Goal: Task Accomplishment & Management: Use online tool/utility

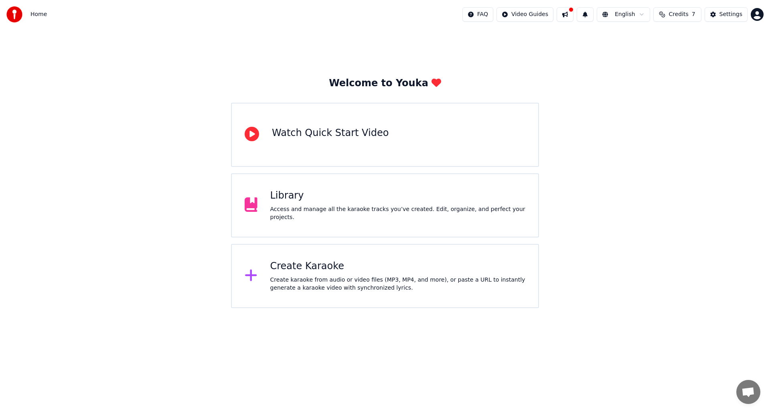
click at [452, 262] on div "Create Karaoke" at bounding box center [398, 266] width 256 height 13
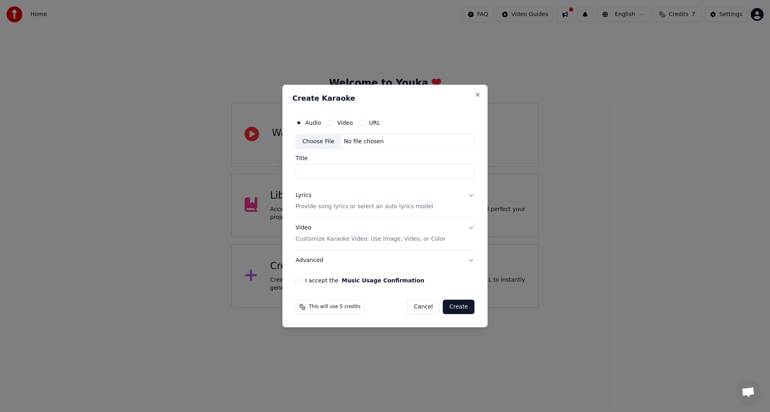
click at [329, 143] on div "Choose File" at bounding box center [318, 141] width 45 height 14
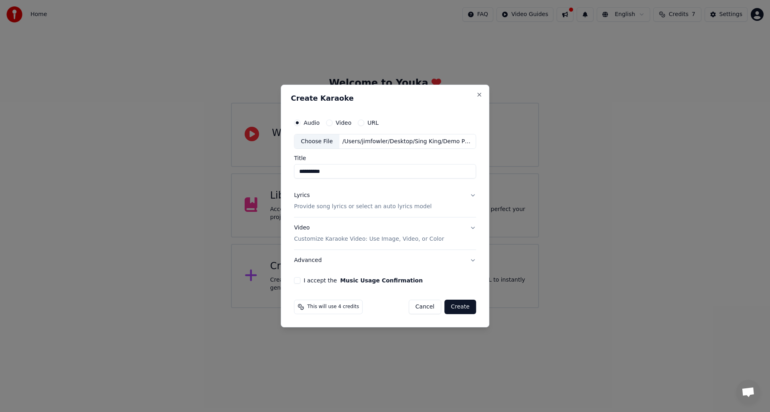
drag, startPoint x: 319, startPoint y: 172, endPoint x: 414, endPoint y: 170, distance: 95.1
click at [408, 169] on input "**********" at bounding box center [385, 171] width 182 height 14
type input "******"
click at [380, 207] on p "Provide song lyrics or select an auto lyrics model" at bounding box center [363, 207] width 138 height 8
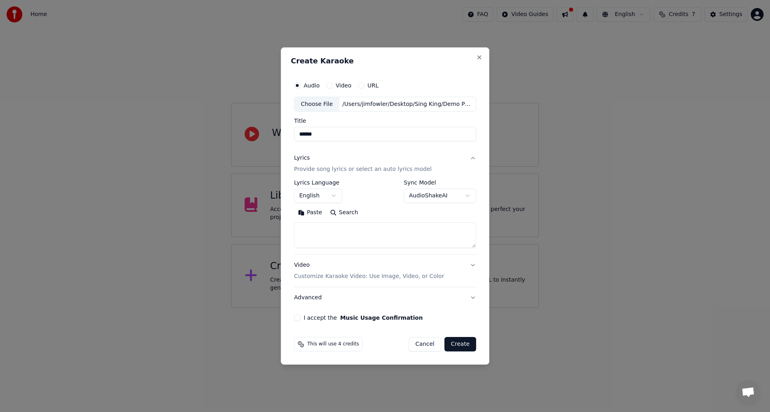
click at [356, 231] on textarea at bounding box center [385, 236] width 182 height 26
paste textarea "**********"
type textarea "**********"
click at [296, 317] on button "I accept the Music Usage Confirmation" at bounding box center [297, 318] width 6 height 6
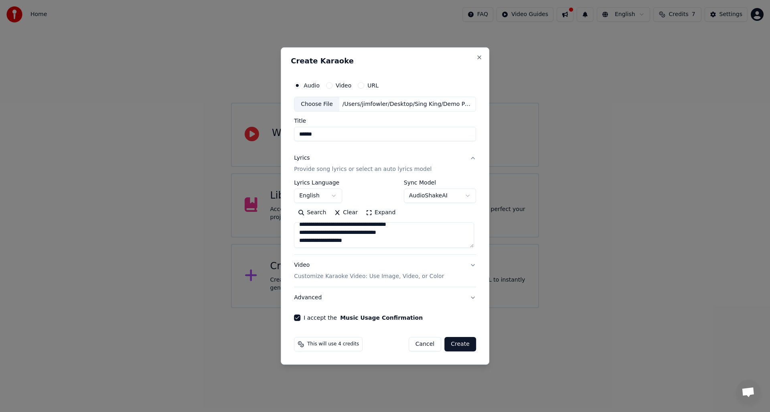
click at [465, 344] on button "Create" at bounding box center [460, 344] width 32 height 14
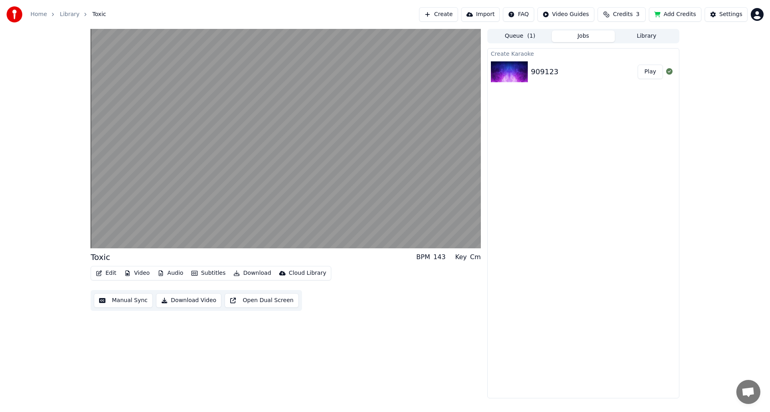
click at [223, 342] on div "Toxic BPM 143 Key Cm Edit Video Audio Subtitles Download Cloud Library Manual S…" at bounding box center [286, 213] width 390 height 369
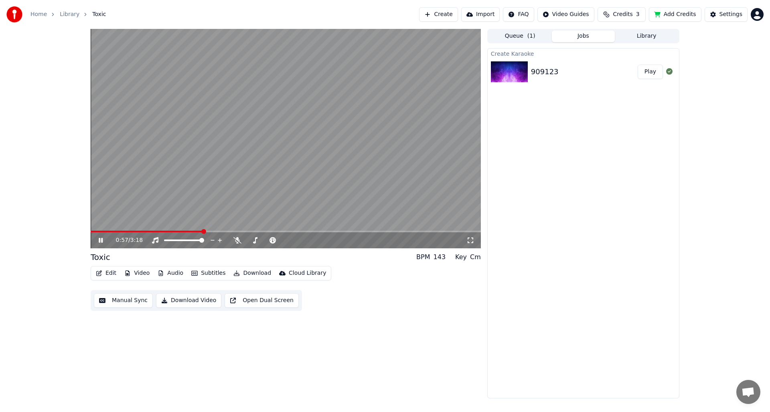
click at [100, 241] on icon at bounding box center [101, 240] width 4 height 5
drag, startPoint x: 376, startPoint y: 335, endPoint x: 455, endPoint y: 296, distance: 87.4
click at [375, 334] on div "0:57 / 3:18 Toxic BPM 143 Key Cm Edit Video Audio Subtitles Download Cloud Libr…" at bounding box center [286, 213] width 390 height 369
click at [422, 351] on div "0:57 / 3:18 Toxic BPM 143 Key Cm Edit Video Audio Subtitles Download Cloud Libr…" at bounding box center [286, 213] width 390 height 369
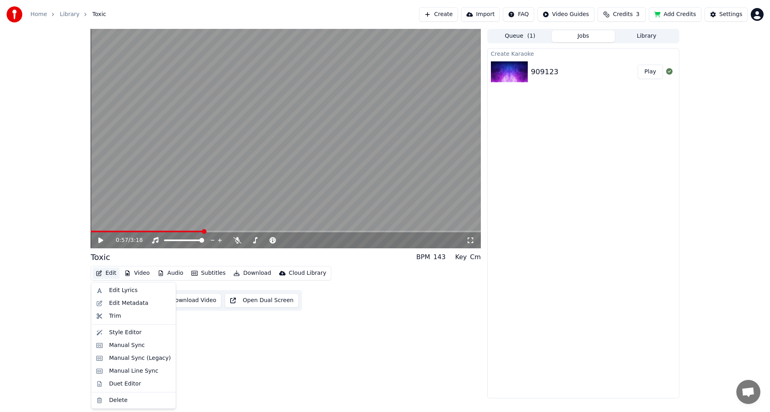
click at [106, 274] on button "Edit" at bounding box center [106, 273] width 27 height 11
click at [132, 300] on div "Edit Metadata" at bounding box center [128, 303] width 39 height 8
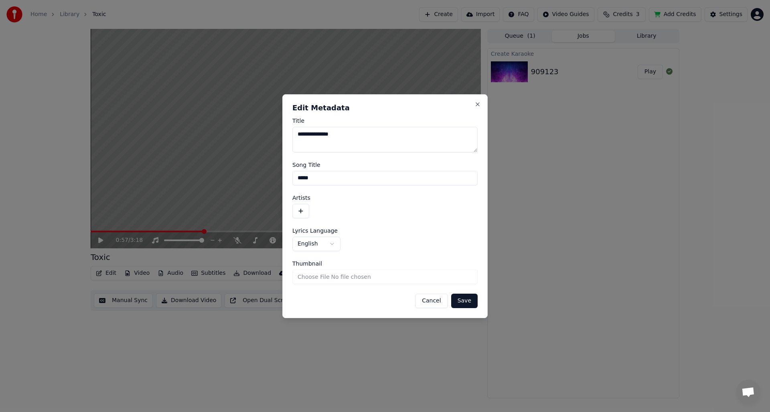
click at [428, 300] on button "Cancel" at bounding box center [431, 301] width 32 height 14
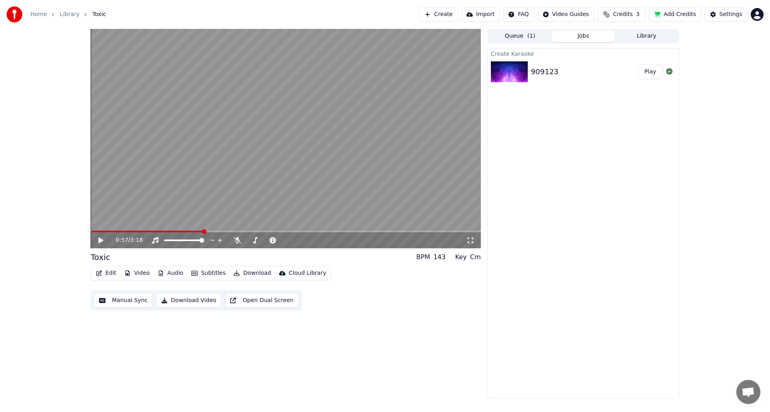
click at [110, 280] on div "Edit Video Audio Subtitles Download Cloud Library" at bounding box center [211, 273] width 241 height 14
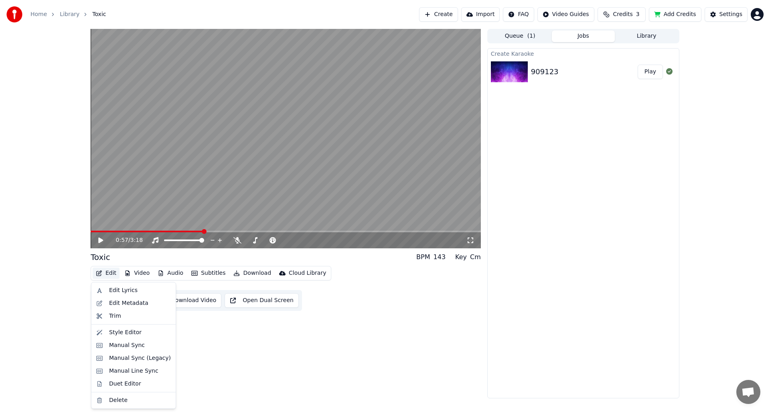
click at [111, 274] on button "Edit" at bounding box center [106, 273] width 27 height 11
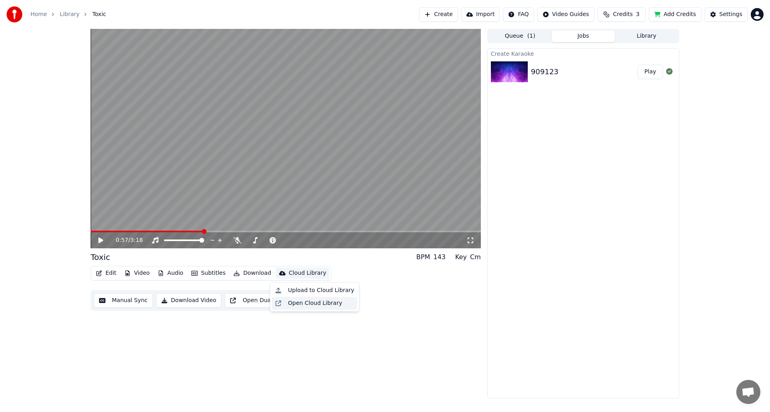
click at [318, 307] on div "Open Cloud Library" at bounding box center [315, 303] width 54 height 8
click at [296, 272] on div "Cloud Library" at bounding box center [307, 273] width 37 height 8
click at [310, 287] on div "Upload to Cloud Library" at bounding box center [321, 290] width 66 height 8
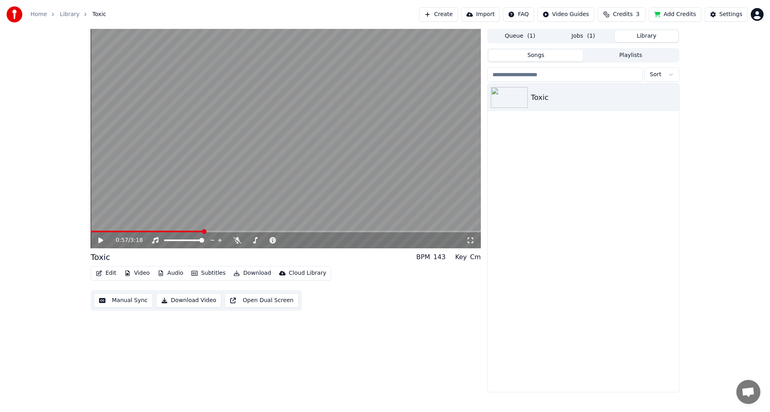
click at [656, 35] on button "Library" at bounding box center [646, 36] width 63 height 12
click at [515, 37] on button "Queue ( 1 )" at bounding box center [520, 36] width 63 height 12
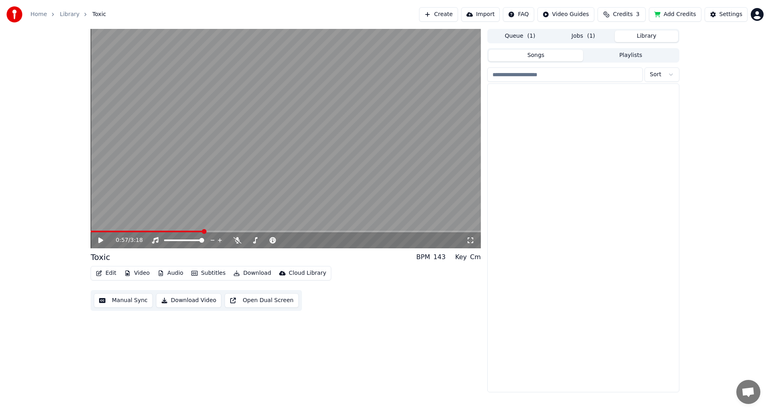
click at [642, 34] on button "Library" at bounding box center [646, 36] width 63 height 12
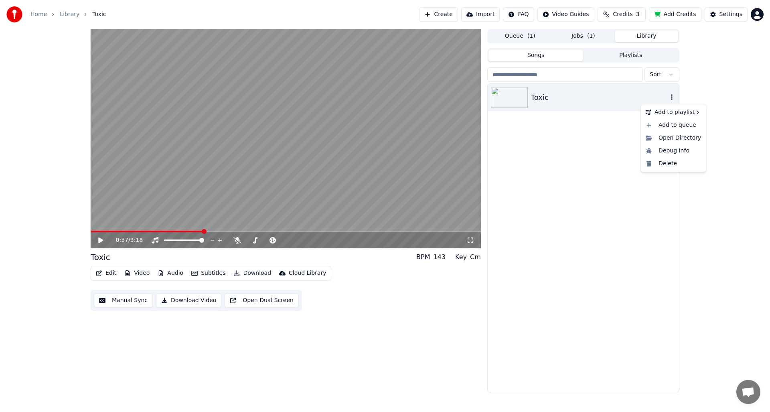
click at [670, 97] on icon "button" at bounding box center [672, 97] width 8 height 6
click at [696, 136] on div "Open Directory" at bounding box center [674, 138] width 62 height 13
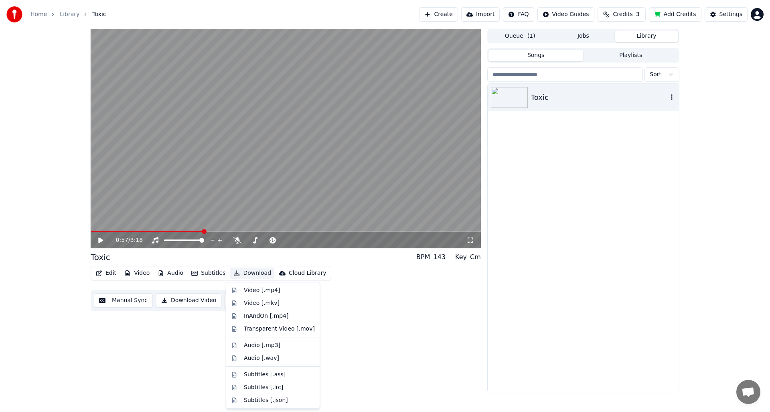
click at [240, 268] on button "Download" at bounding box center [252, 273] width 44 height 11
click at [264, 400] on div "Subtitles [.json]" at bounding box center [266, 400] width 44 height 8
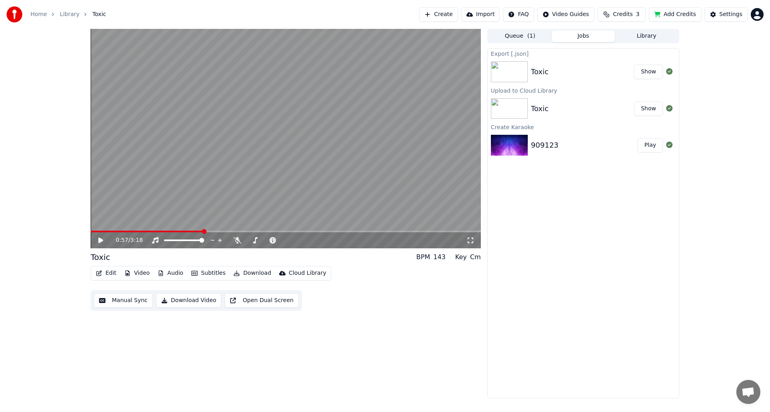
click at [652, 71] on button "Show" at bounding box center [648, 72] width 29 height 14
click at [358, 322] on div "0:57 / 3:18 Toxic BPM 143 Key Cm Edit Video Audio Subtitles Download Cloud Libr…" at bounding box center [286, 213] width 390 height 369
